Goal: Navigation & Orientation: Find specific page/section

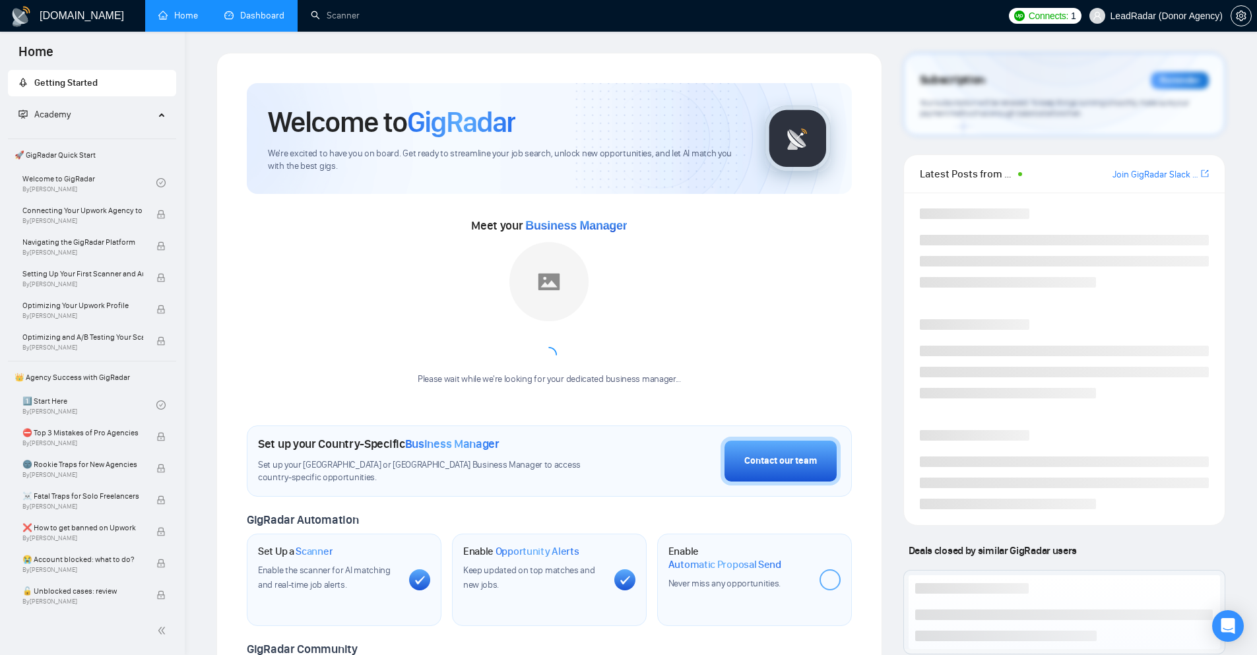
drag, startPoint x: 0, startPoint y: 0, endPoint x: 233, endPoint y: 16, distance: 233.5
click at [233, 16] on link "Dashboard" at bounding box center [254, 15] width 60 height 11
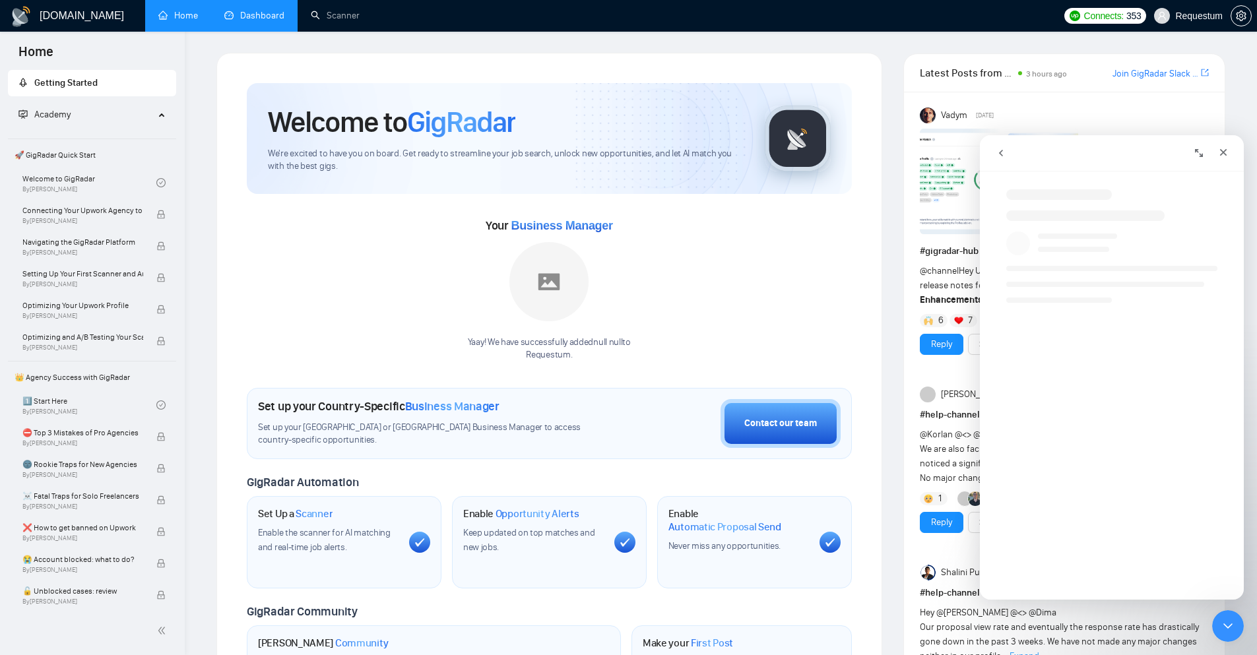
click at [224, 10] on link "Dashboard" at bounding box center [254, 15] width 60 height 11
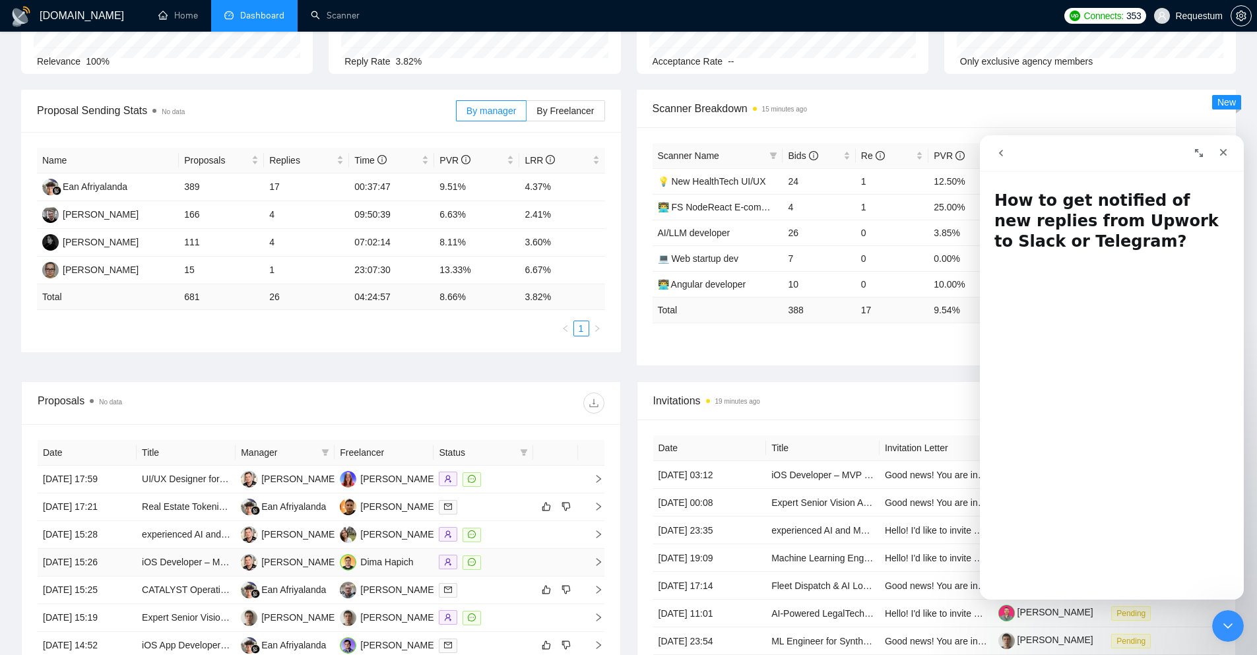
scroll to position [264, 0]
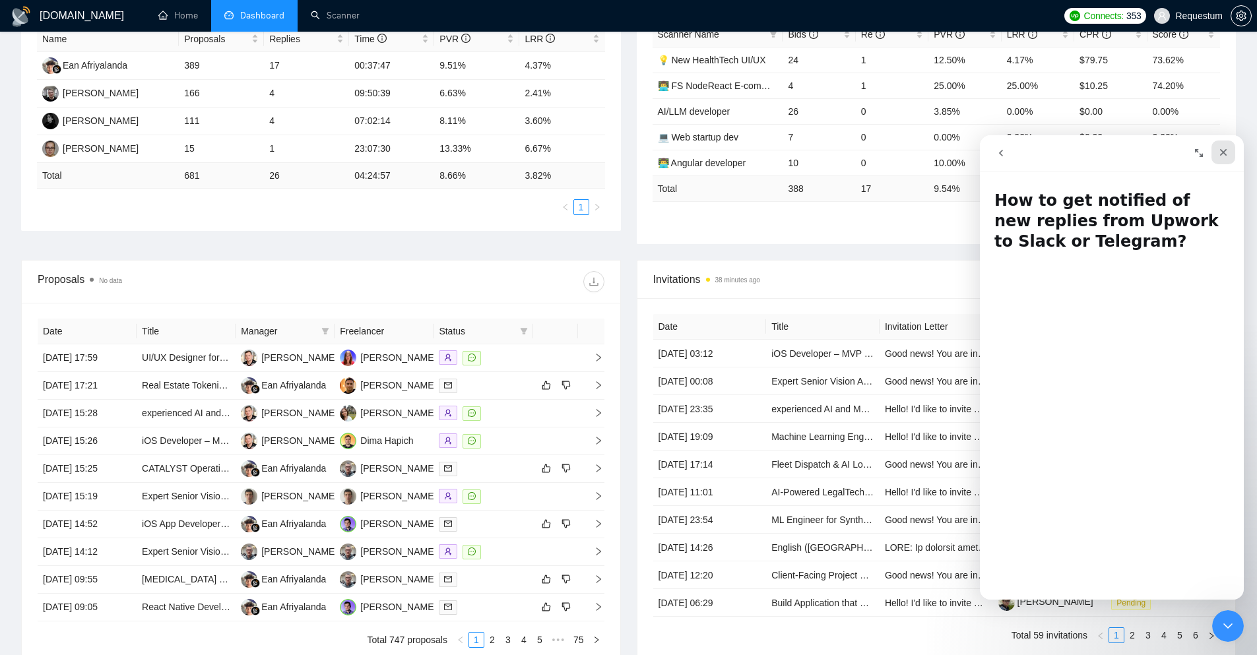
click at [1225, 148] on icon "Close" at bounding box center [1223, 152] width 11 height 11
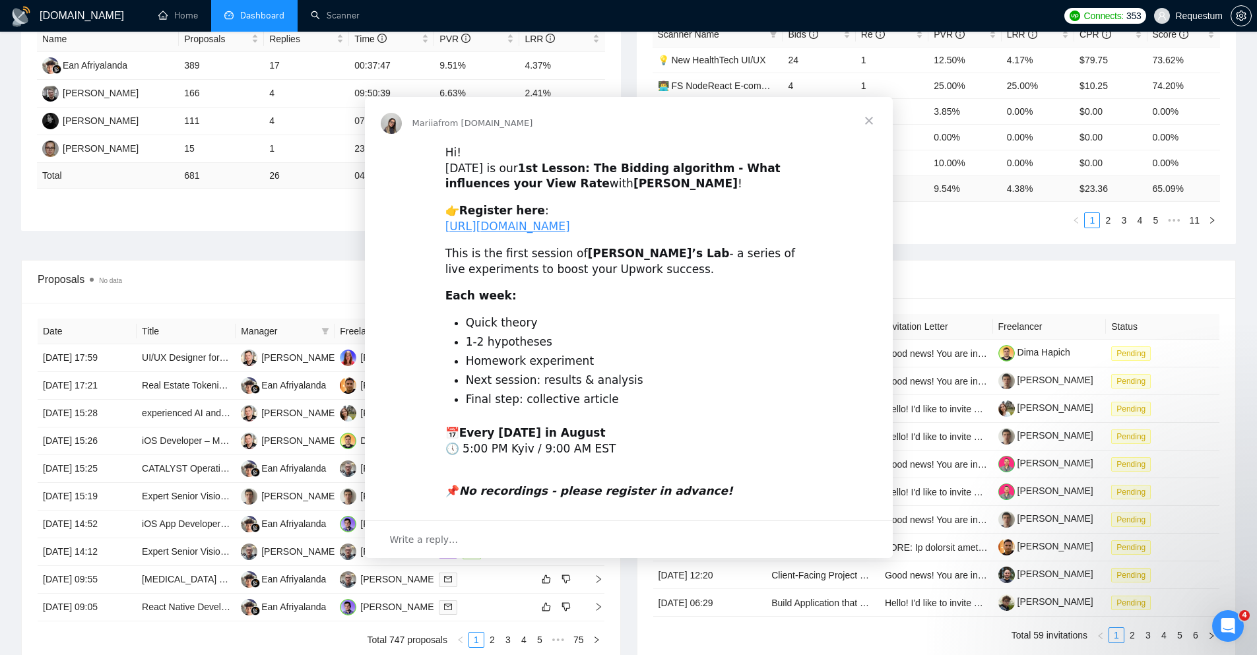
scroll to position [0, 0]
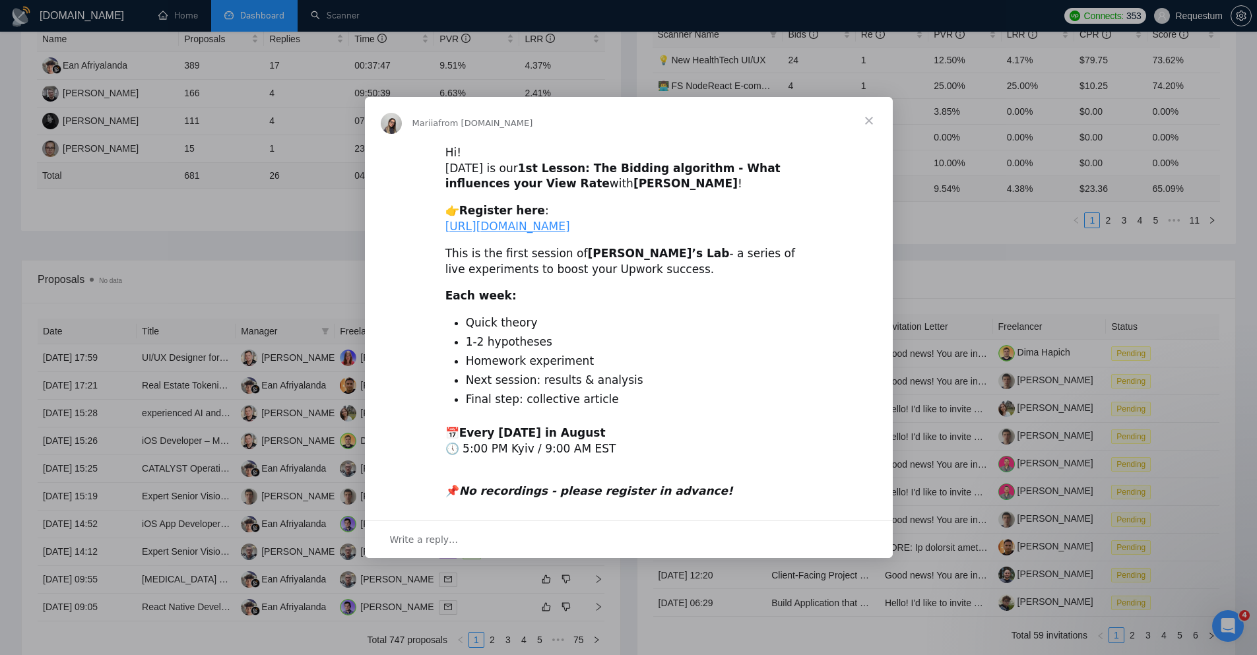
click at [874, 106] on span "Close" at bounding box center [869, 121] width 48 height 48
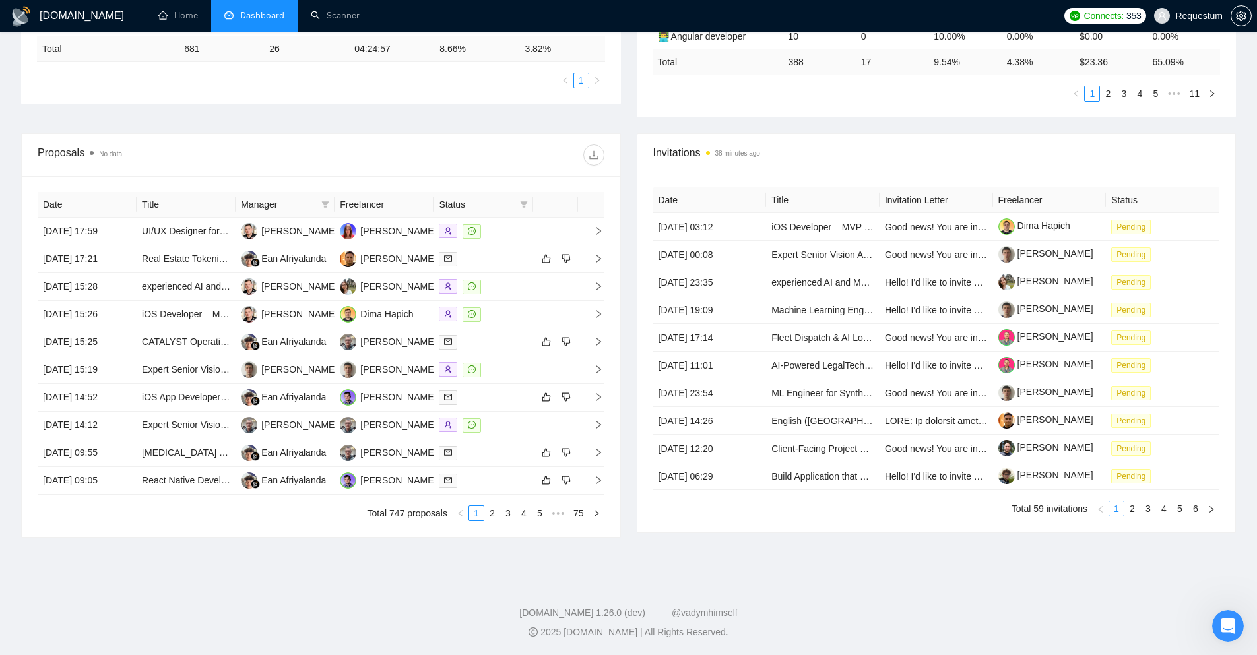
scroll to position [325, 0]
